Goal: Information Seeking & Learning: Check status

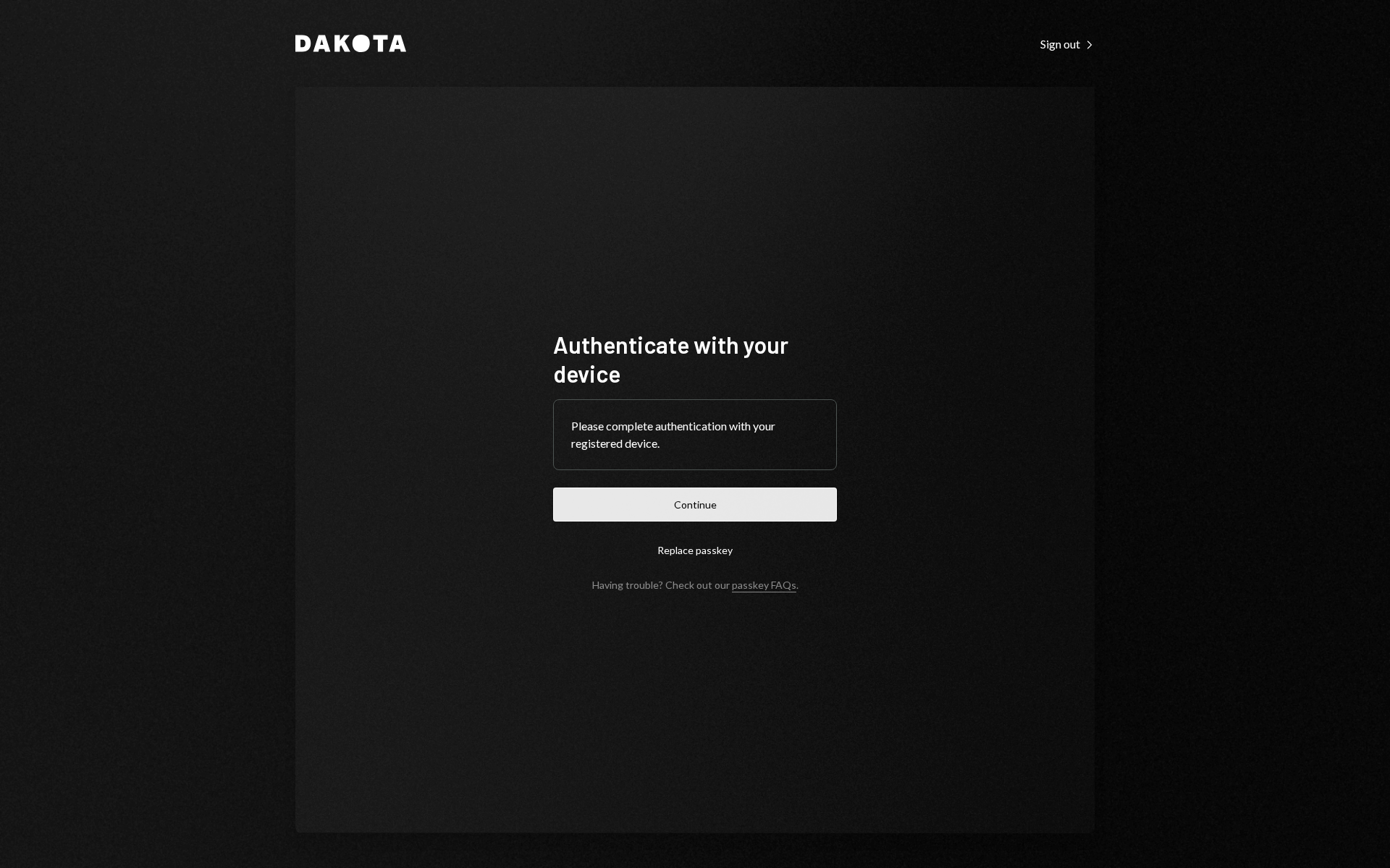
click at [792, 518] on button "Continue" at bounding box center [695, 504] width 283 height 34
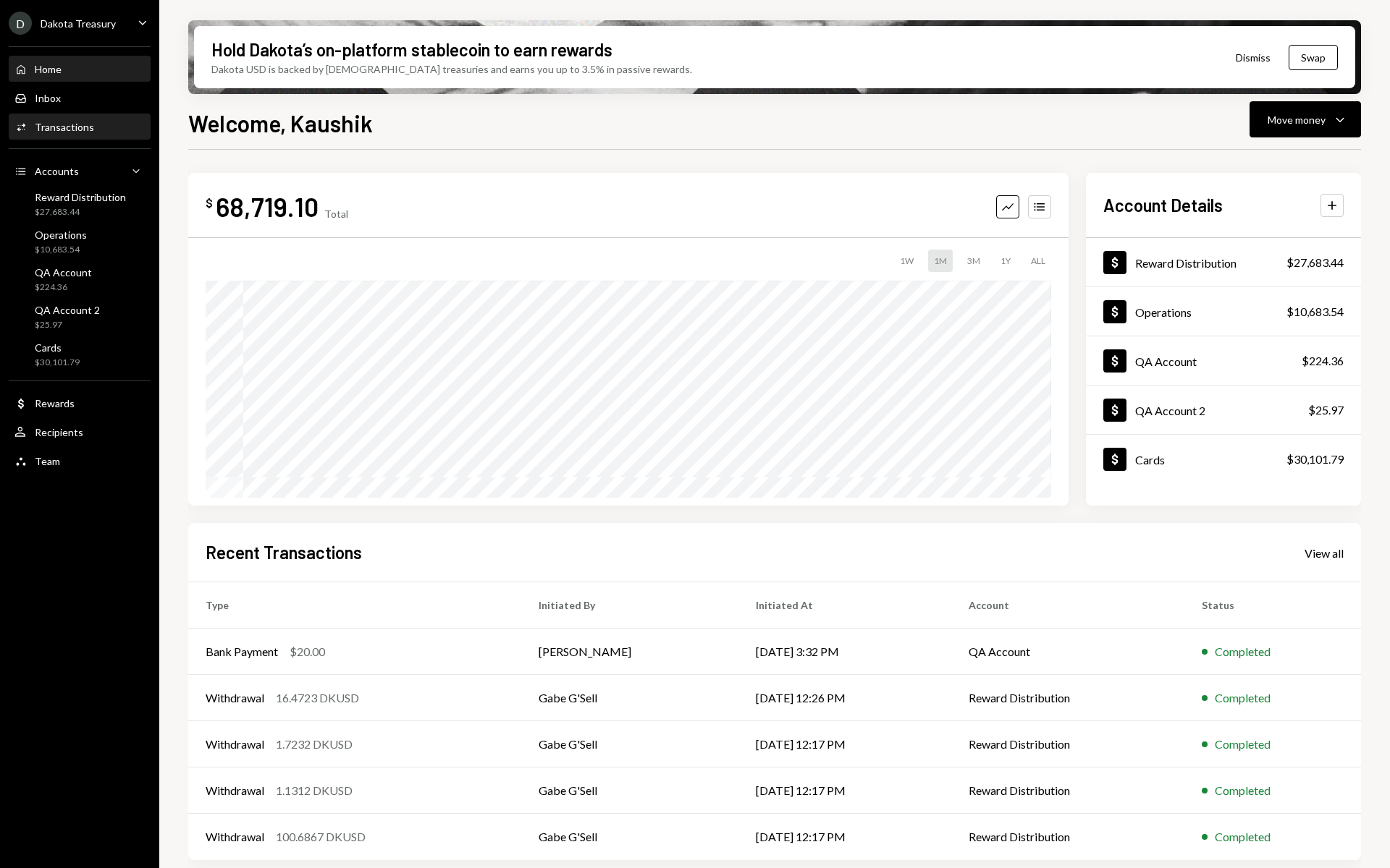
click at [92, 121] on div "Activities Transactions" at bounding box center [79, 127] width 131 height 13
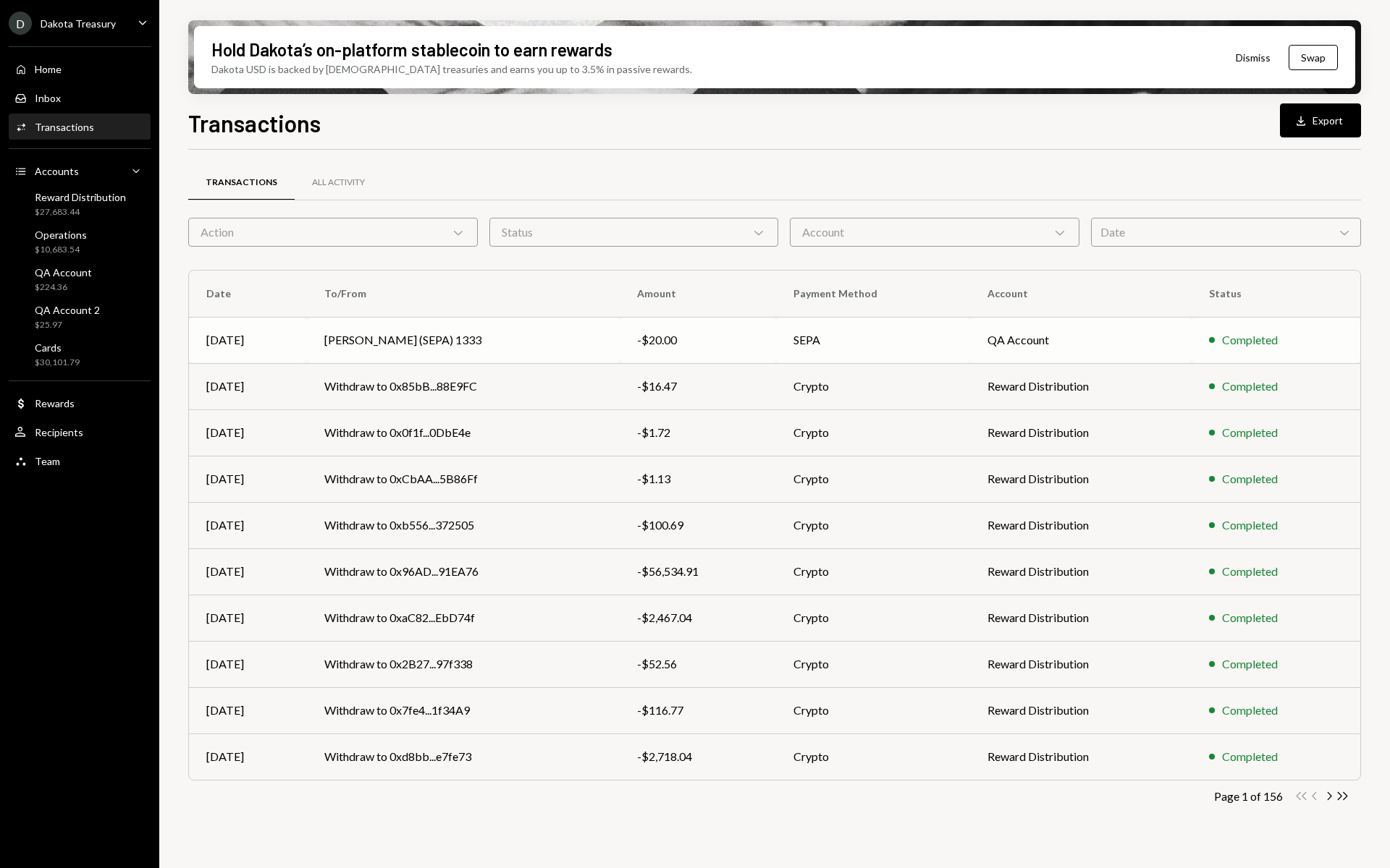
click at [366, 340] on td "Gabe Wise (SEPA) 1333" at bounding box center [463, 340] width 312 height 46
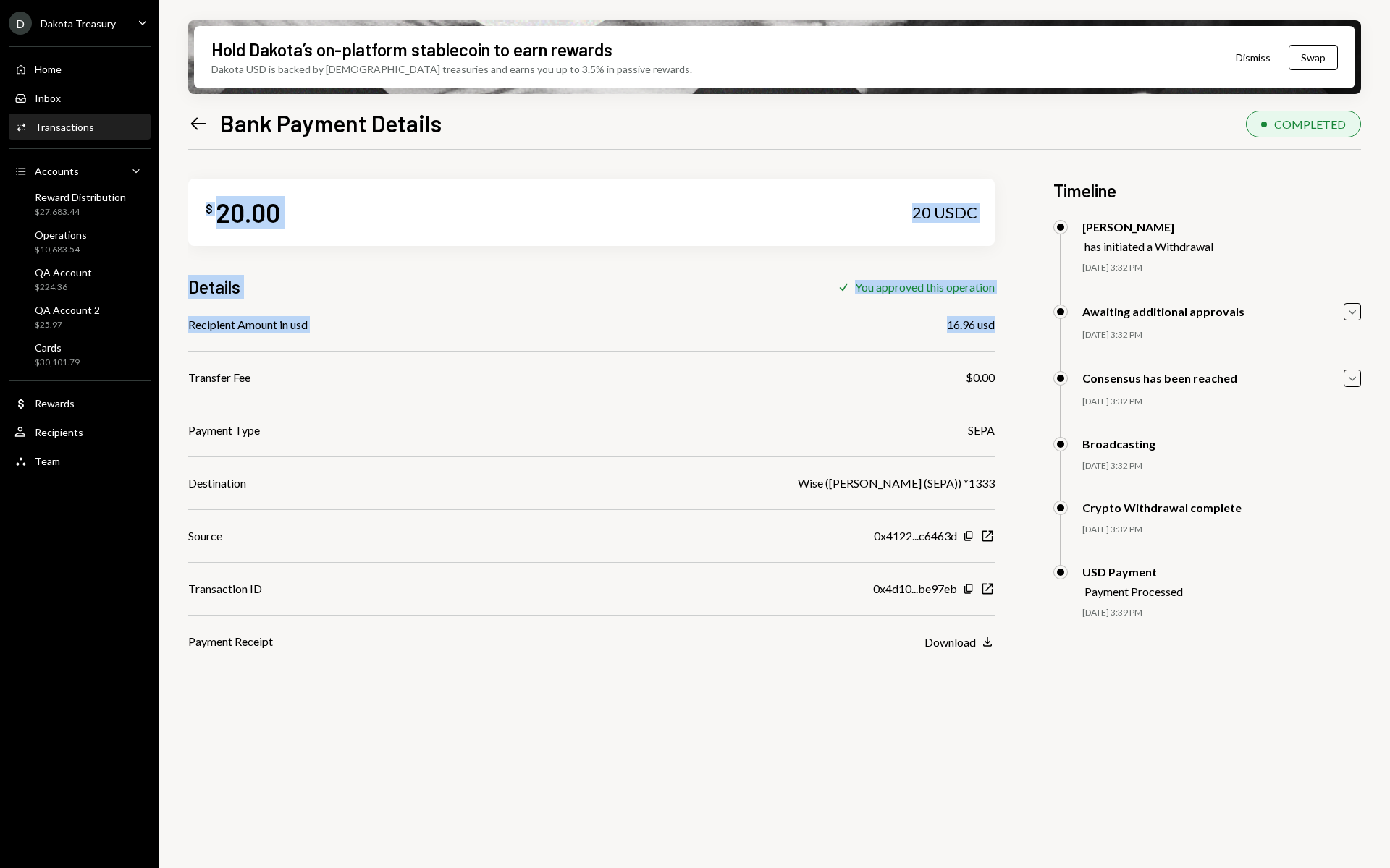
drag, startPoint x: 1004, startPoint y: 322, endPoint x: 169, endPoint y: 320, distance: 835.0
click at [169, 320] on div "Hold Dakota’s on-platform stablecoin to earn rewards Dakota USD is backed by U.…" at bounding box center [774, 434] width 1230 height 868
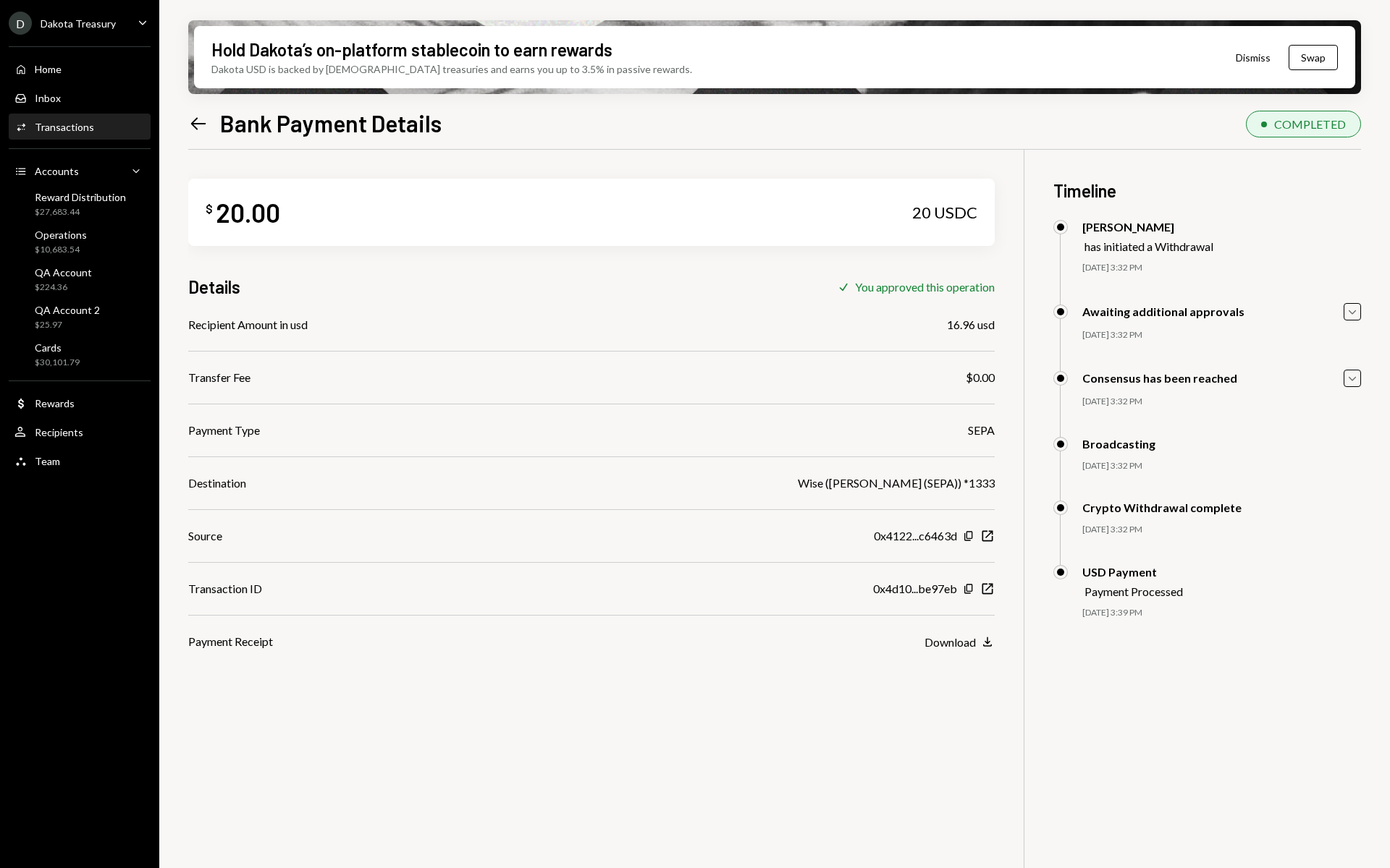
click at [184, 314] on div "Hold Dakota’s on-platform stablecoin to earn rewards Dakota USD is backed by U.…" at bounding box center [774, 434] width 1230 height 868
drag, startPoint x: 283, startPoint y: 326, endPoint x: 465, endPoint y: 335, distance: 182.2
click at [465, 335] on div "Hold Dakota’s on-platform stablecoin to earn rewards Dakota USD is backed by U.…" at bounding box center [774, 434] width 1230 height 868
click at [464, 335] on div "Recipient Amount in usd 16.96 usd Transfer Fee $0.00 Payment Type SEPA Destinat…" at bounding box center [591, 484] width 806 height 335
click at [235, 331] on div "Recipient Amount in usd" at bounding box center [248, 325] width 120 height 17
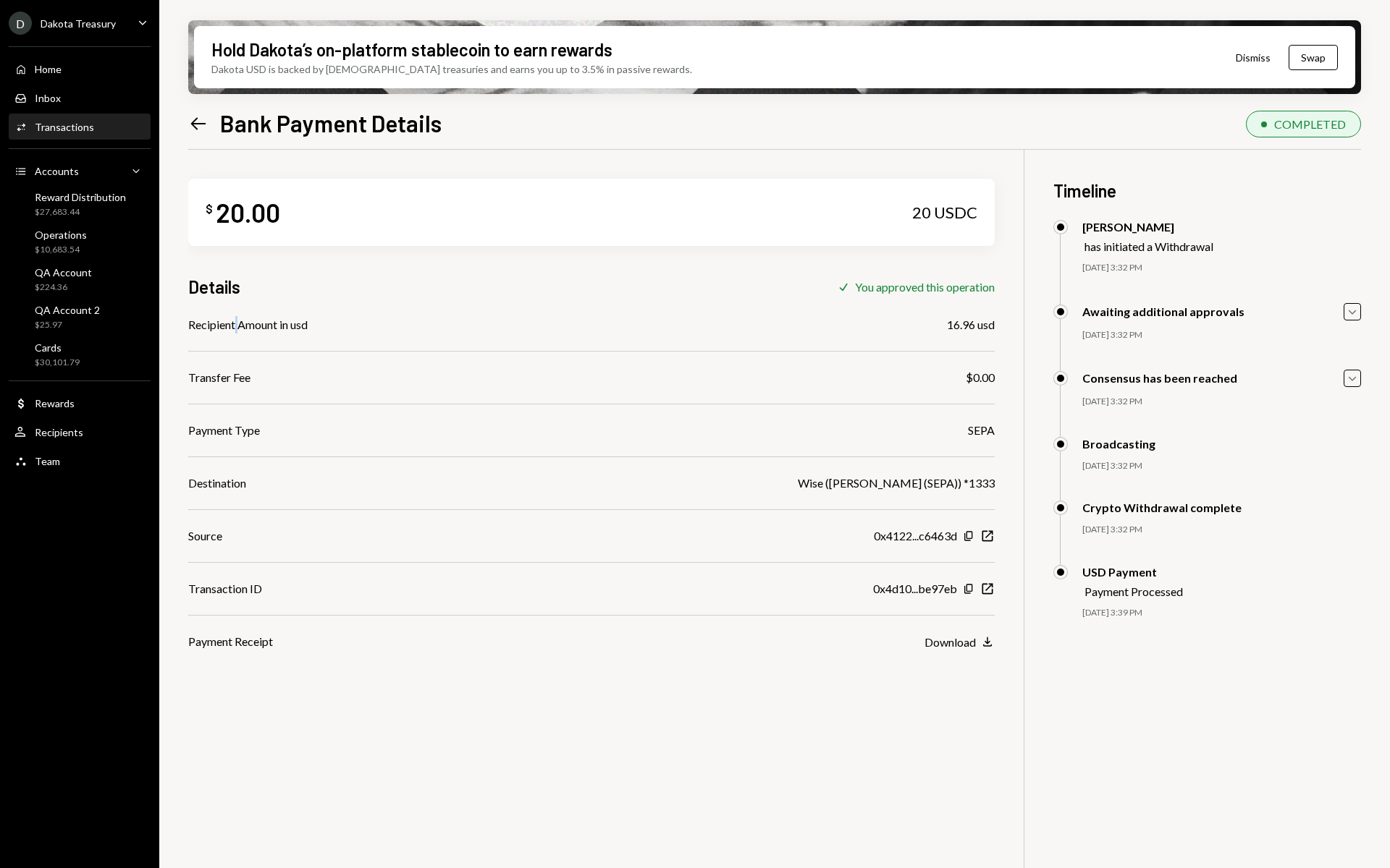
click at [235, 331] on div "Recipient Amount in usd" at bounding box center [248, 325] width 120 height 17
click at [236, 326] on div "Recipient Amount in usd" at bounding box center [248, 325] width 120 height 17
click at [201, 330] on div "Recipient Amount in usd" at bounding box center [248, 325] width 120 height 17
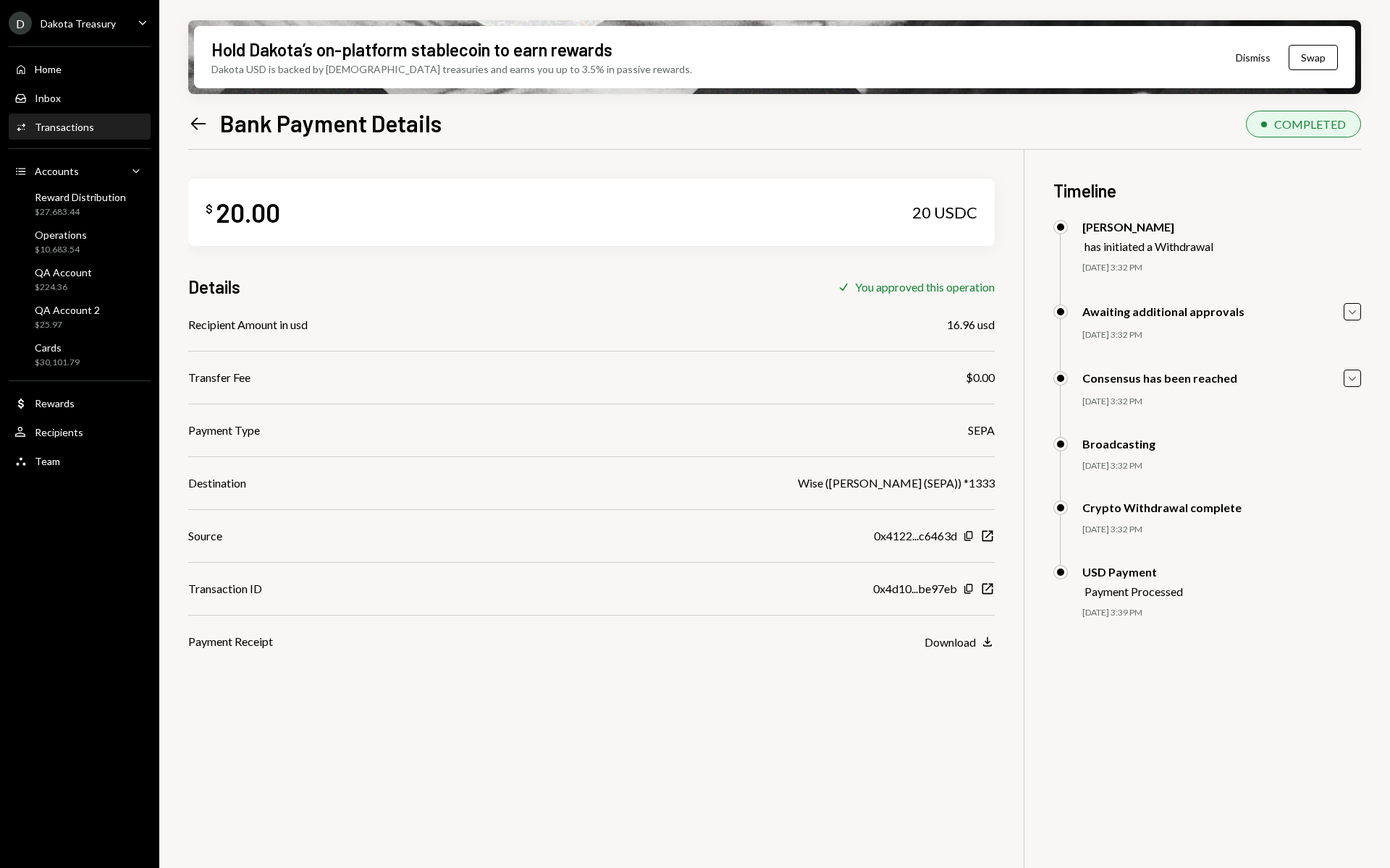
drag, startPoint x: 188, startPoint y: 329, endPoint x: 557, endPoint y: 326, distance: 369.0
click at [557, 326] on div "Recipient Amount in usd 16.96 usd" at bounding box center [591, 325] width 806 height 17
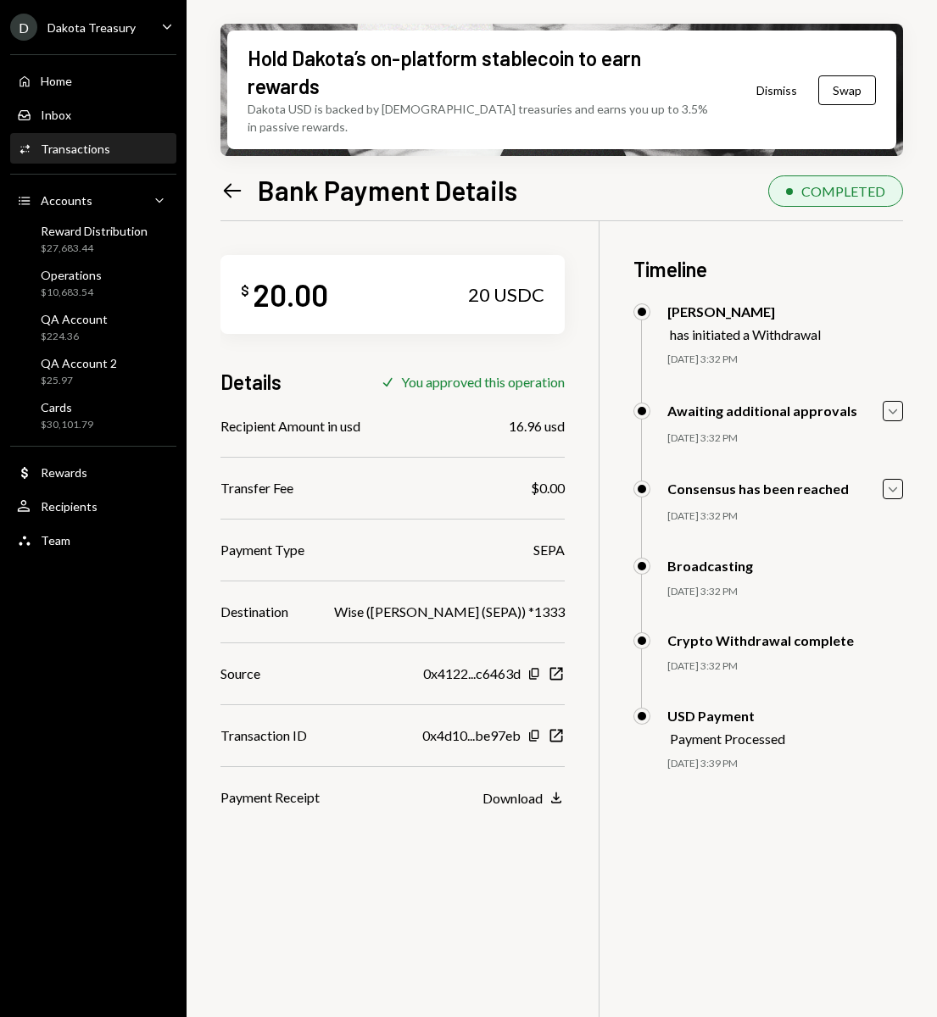
click at [599, 191] on div "Left Arrow Bank Payment Details COMPLETED $ 20.00 20 USDC Details Check You app…" at bounding box center [561, 667] width 683 height 994
click at [243, 179] on icon "Left Arrow" at bounding box center [232, 191] width 24 height 24
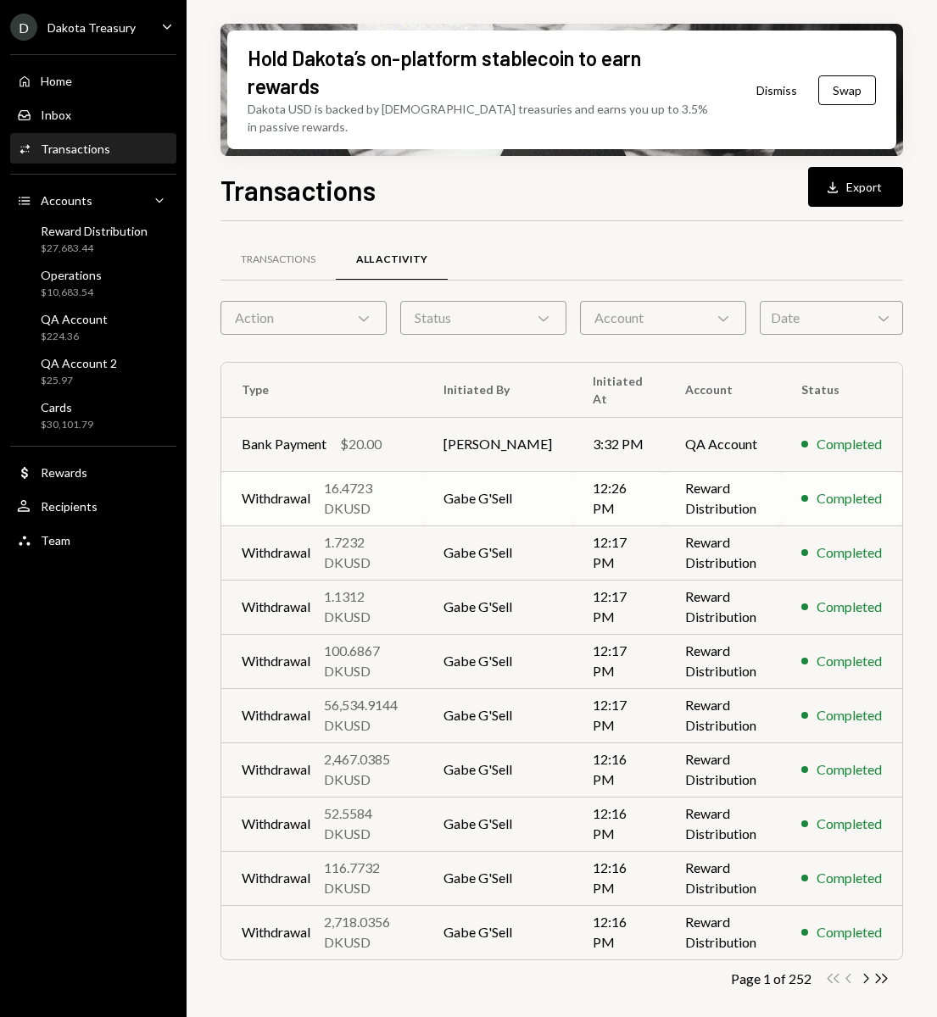
click at [292, 488] on div "Withdrawal" at bounding box center [276, 498] width 69 height 20
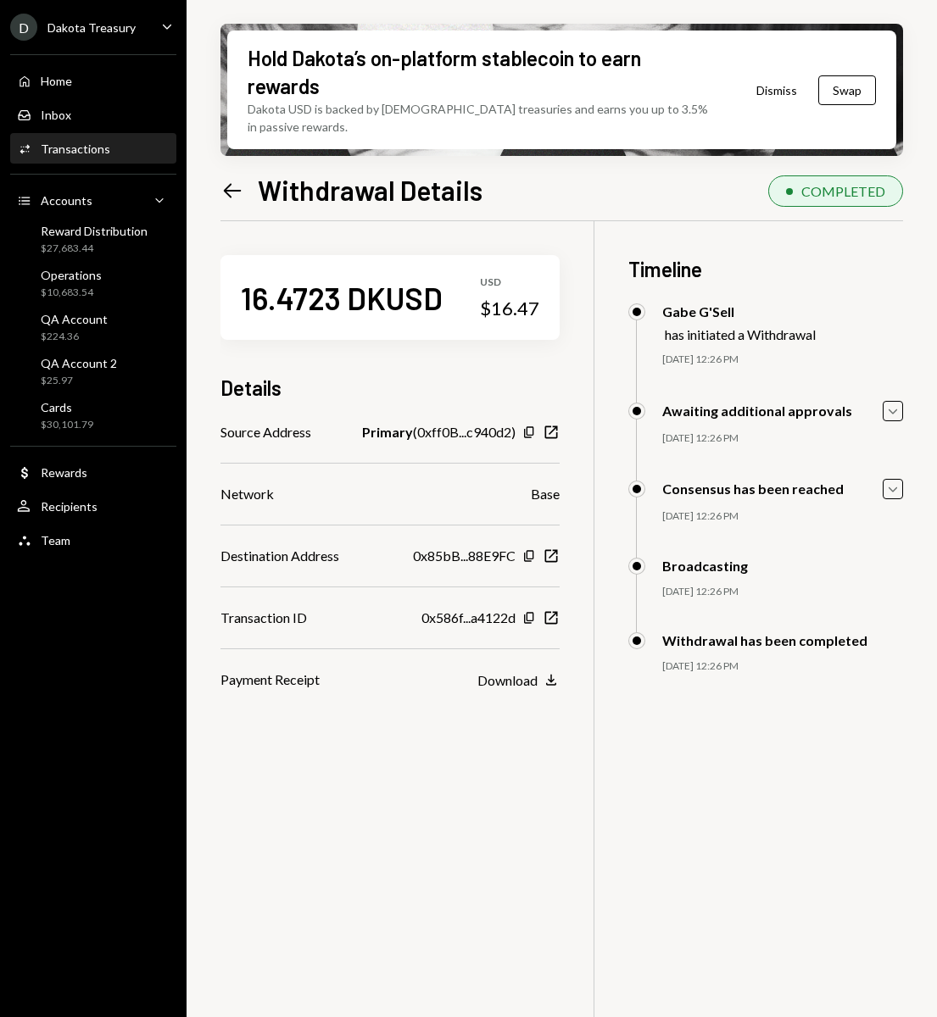
click at [224, 179] on icon "Left Arrow" at bounding box center [232, 191] width 24 height 24
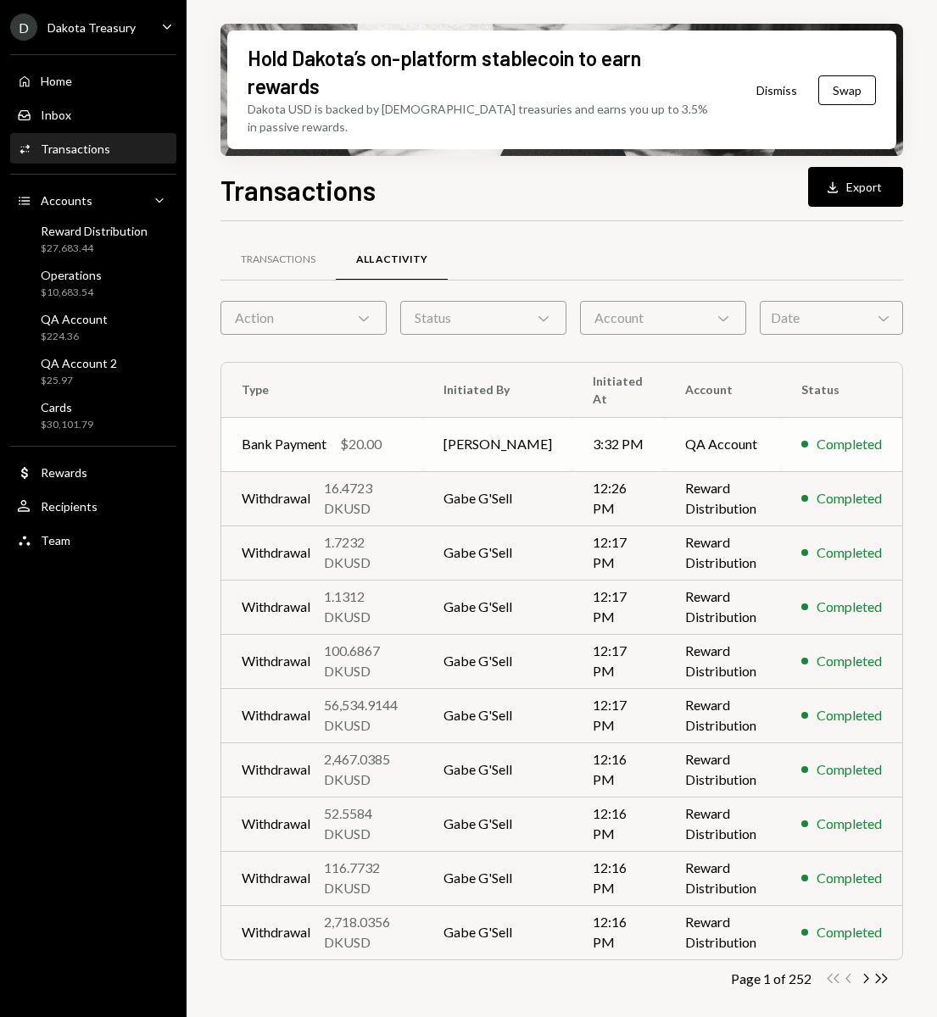
click at [309, 434] on div "Bank Payment" at bounding box center [284, 444] width 85 height 20
